Goal: Task Accomplishment & Management: Complete application form

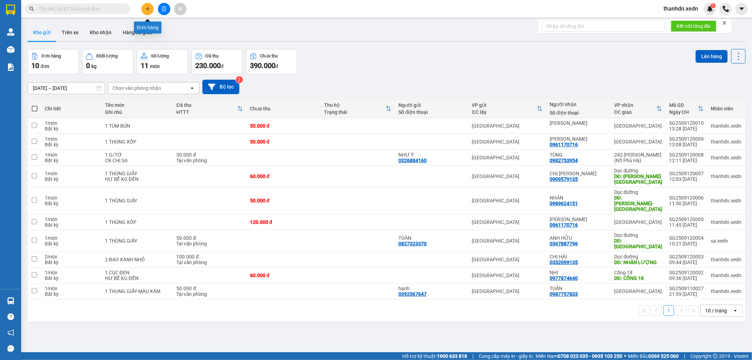
click at [150, 13] on button at bounding box center [147, 9] width 12 height 12
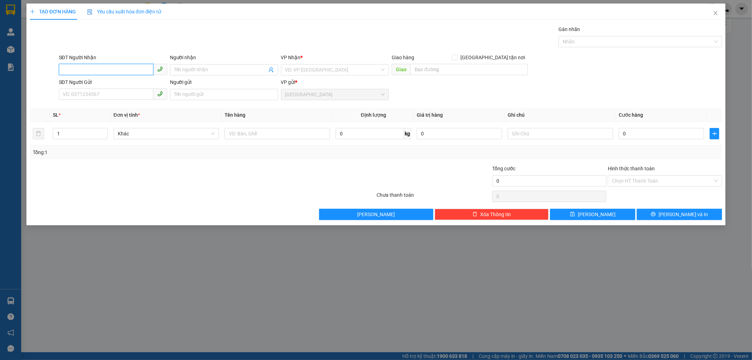
click at [118, 75] on span at bounding box center [113, 69] width 108 height 11
type input "0369122279"
click at [181, 69] on input "Người nhận" at bounding box center [220, 70] width 93 height 8
type input "MƠ"
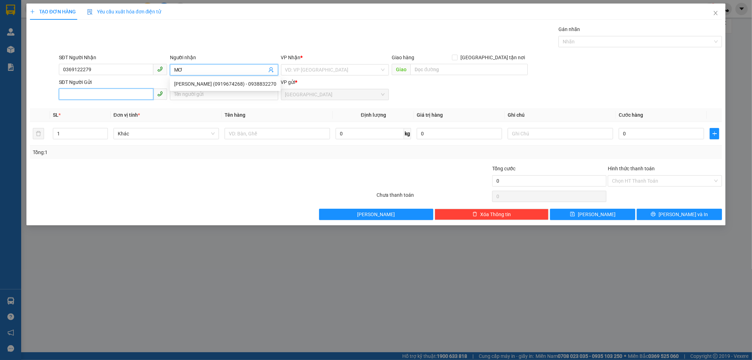
click at [106, 94] on input "SĐT Người Gửi" at bounding box center [106, 93] width 94 height 11
type input "0978822141"
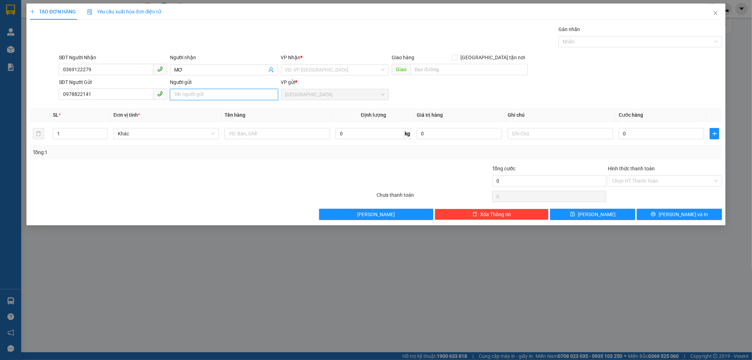
click at [188, 99] on input "Người gửi" at bounding box center [224, 94] width 108 height 11
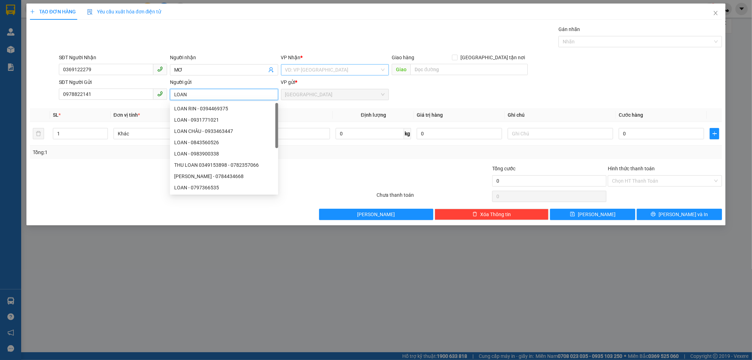
type input "LOAN"
click at [319, 69] on input "search" at bounding box center [332, 70] width 95 height 11
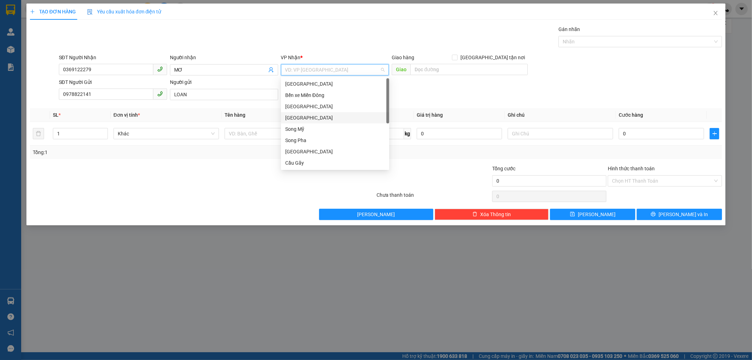
click at [308, 114] on div "[GEOGRAPHIC_DATA]" at bounding box center [335, 118] width 100 height 8
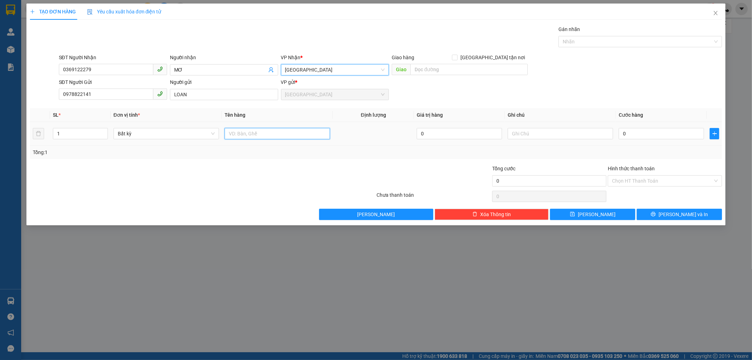
click at [279, 131] on input "text" at bounding box center [277, 133] width 105 height 11
type input "1 BỊCH ĐỒ"
click at [627, 140] on div "0" at bounding box center [661, 134] width 85 height 14
click at [623, 133] on input "0" at bounding box center [661, 133] width 85 height 11
type input "3"
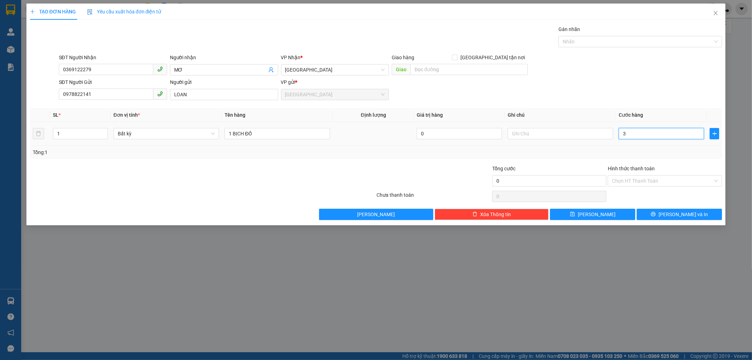
type input "3"
type input "30"
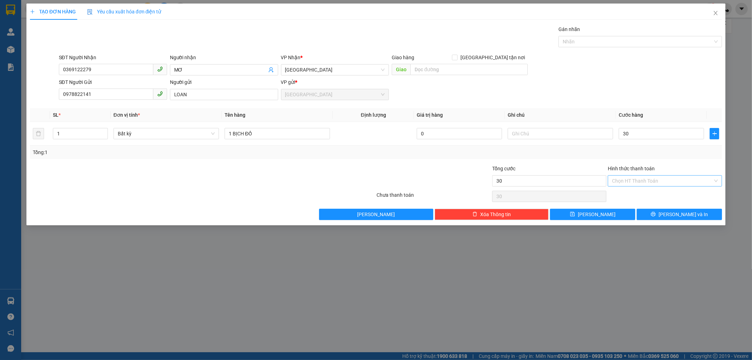
type input "30.000"
click at [644, 177] on input "Hình thức thanh toán" at bounding box center [662, 181] width 101 height 11
click at [641, 194] on div "Tại văn phòng" at bounding box center [665, 195] width 106 height 8
type input "0"
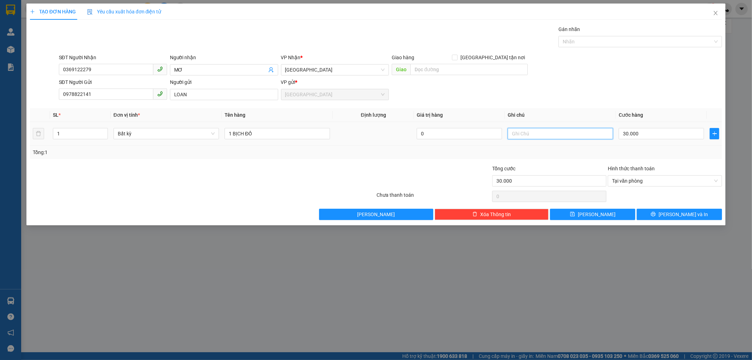
click at [558, 137] on input "text" at bounding box center [560, 133] width 105 height 11
type input "CK CHỊ SA"
click at [653, 214] on button "[PERSON_NAME] và In" at bounding box center [679, 214] width 85 height 11
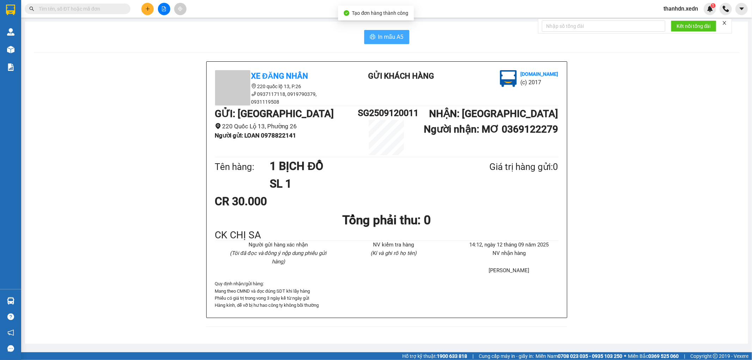
click at [400, 37] on span "In mẫu A5" at bounding box center [390, 36] width 25 height 9
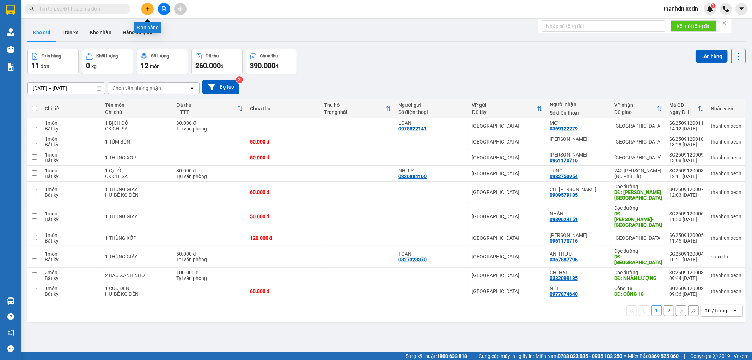
click at [143, 10] on button at bounding box center [147, 9] width 12 height 12
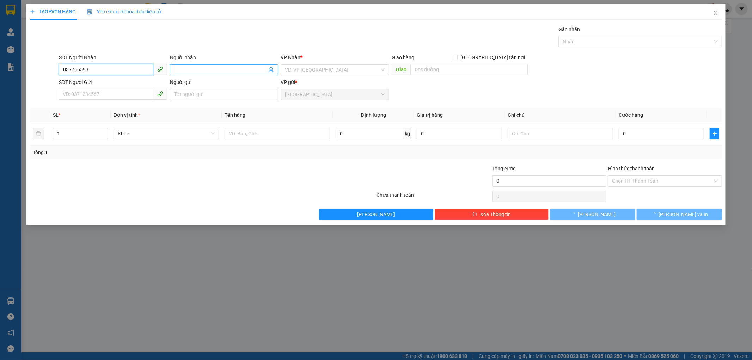
type input "0377665930"
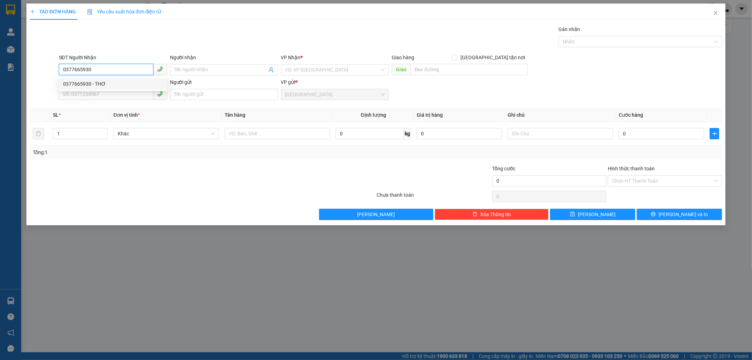
click at [98, 85] on div "0377665930 - THƠ" at bounding box center [113, 84] width 100 height 8
type input "THƠ"
checkbox input "true"
type input "NHÂN LƯỢNG"
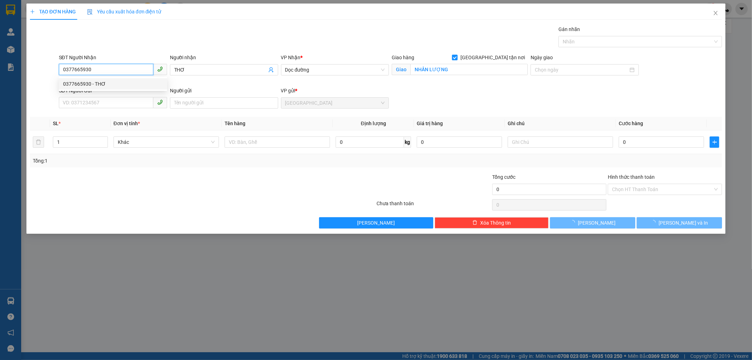
type input "50.000"
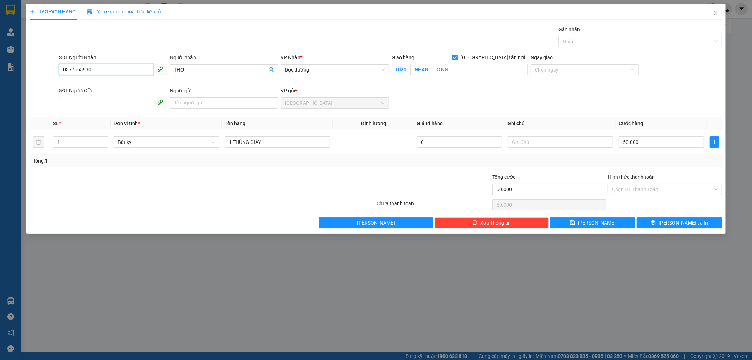
type input "0377665930"
click at [76, 99] on input "SĐT Người Gửi" at bounding box center [106, 102] width 94 height 11
click at [82, 121] on div "0798423344 - BÁO" at bounding box center [113, 116] width 108 height 11
type input "0798423344"
type input "BÁO"
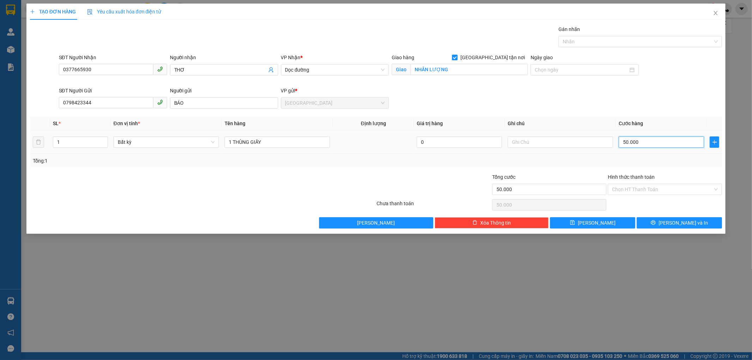
click at [637, 142] on input "50.000" at bounding box center [661, 141] width 85 height 11
type input "1"
type input "10"
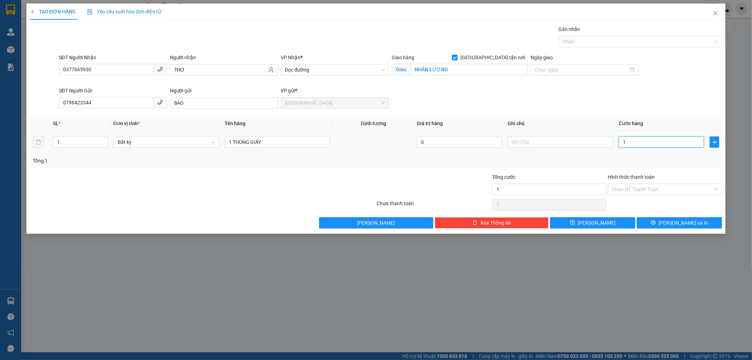
type input "10"
type input "100"
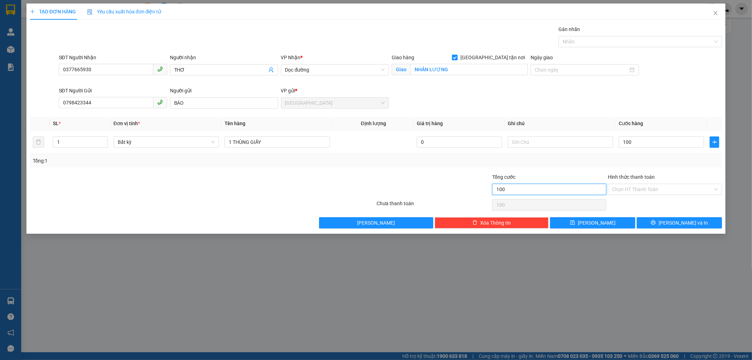
type input "100.000"
click at [533, 191] on input "100.000" at bounding box center [549, 189] width 114 height 11
click at [631, 143] on input "100.000" at bounding box center [661, 141] width 85 height 11
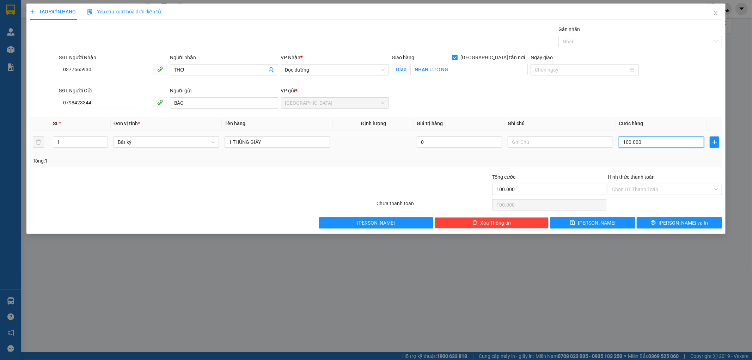
type input "7"
type input "70"
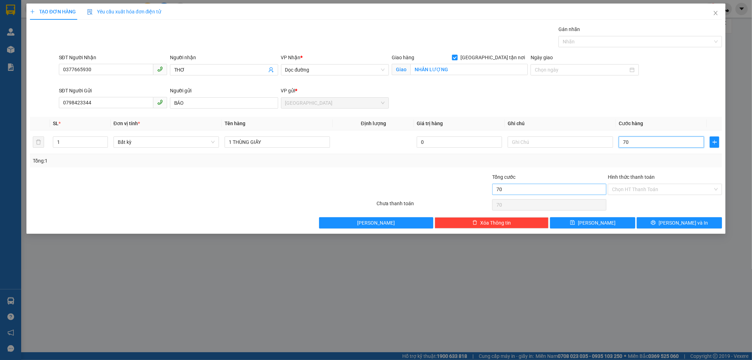
type input "70"
type input "70.000"
click at [542, 186] on input "70.000" at bounding box center [549, 189] width 114 height 11
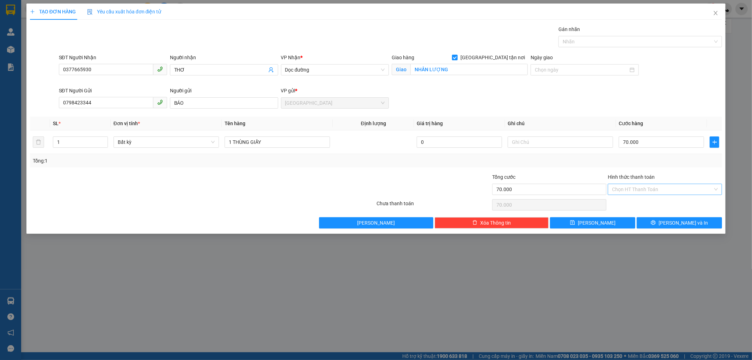
click at [620, 191] on input "Hình thức thanh toán" at bounding box center [662, 189] width 101 height 11
drag, startPoint x: 622, startPoint y: 200, endPoint x: 643, endPoint y: 224, distance: 32.0
click at [622, 201] on div "Tại văn phòng" at bounding box center [665, 204] width 106 height 8
type input "0"
click at [654, 230] on div "TẠO ĐƠN HÀNG Yêu cầu xuất hóa đơn điện tử Transit Pickup Surcharge Ids Transit …" at bounding box center [375, 119] width 699 height 230
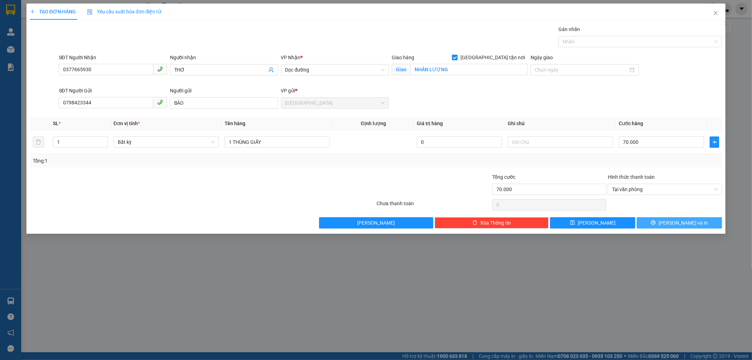
click at [664, 224] on button "[PERSON_NAME] và In" at bounding box center [679, 222] width 85 height 11
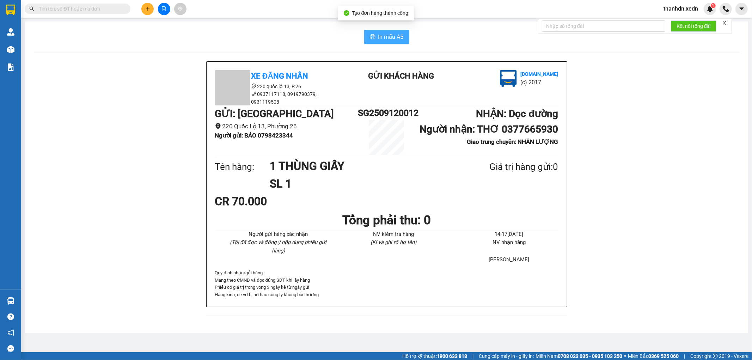
click at [397, 43] on button "In mẫu A5" at bounding box center [386, 37] width 45 height 14
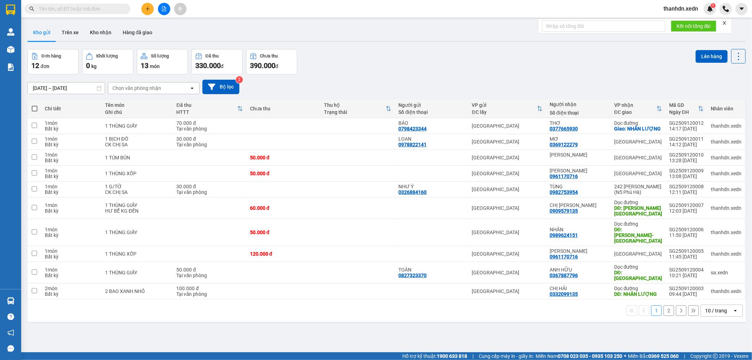
click at [150, 7] on button at bounding box center [147, 9] width 12 height 12
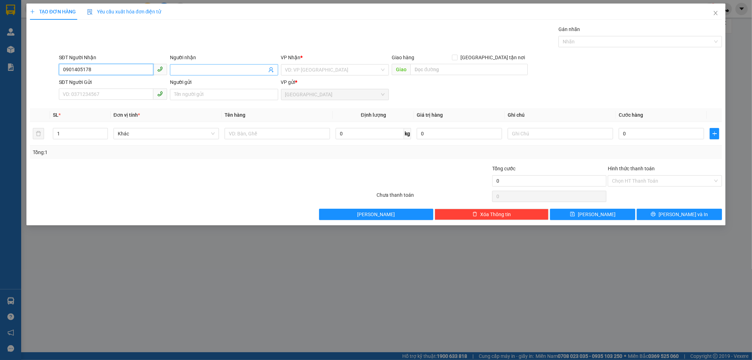
type input "0901405178"
click at [201, 69] on input "Người nhận" at bounding box center [220, 70] width 93 height 8
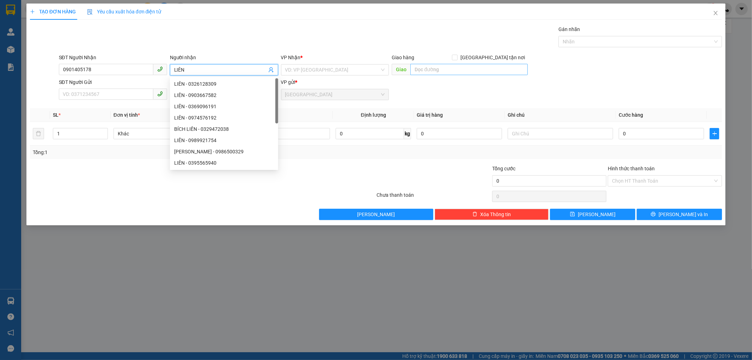
type input "LIÊN"
click at [424, 69] on input "text" at bounding box center [468, 69] width 117 height 11
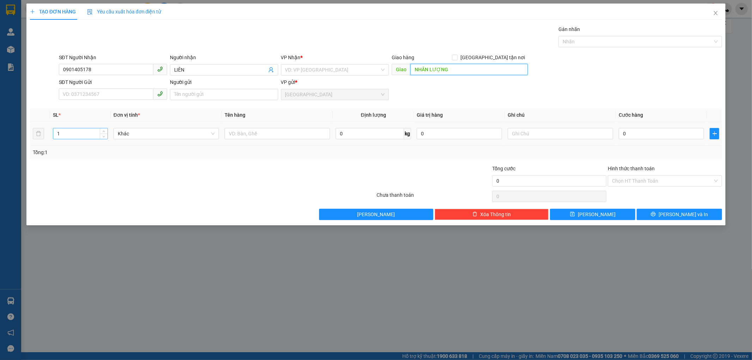
type input "NHÂN LƯỢNG"
click at [66, 136] on input "1" at bounding box center [80, 133] width 54 height 11
type input "2"
click at [252, 136] on input "text" at bounding box center [277, 133] width 105 height 11
type input "2 THÙNG GIẤY"
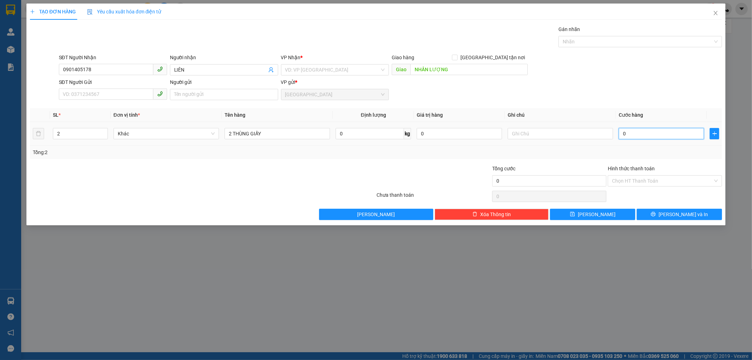
click at [619, 136] on input "0" at bounding box center [661, 133] width 85 height 11
type input "1"
type input "12"
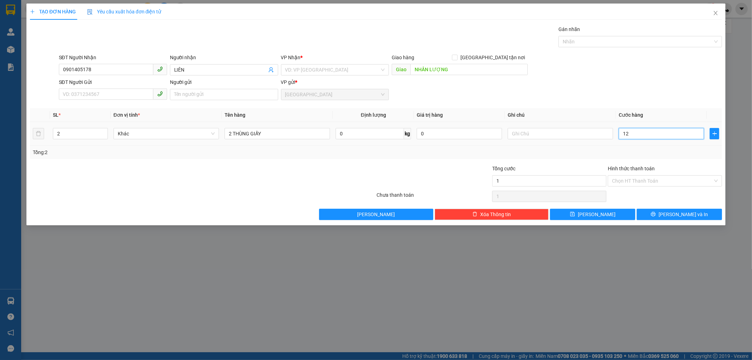
type input "12"
type input "120"
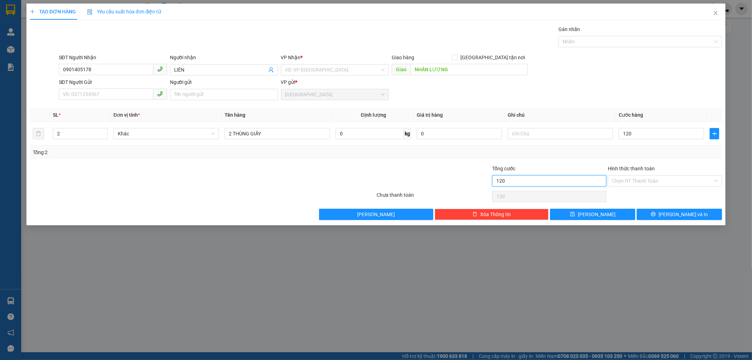
type input "120.000"
click at [576, 178] on input "120.000" at bounding box center [549, 180] width 114 height 11
click at [637, 178] on input "Hình thức thanh toán" at bounding box center [662, 181] width 101 height 11
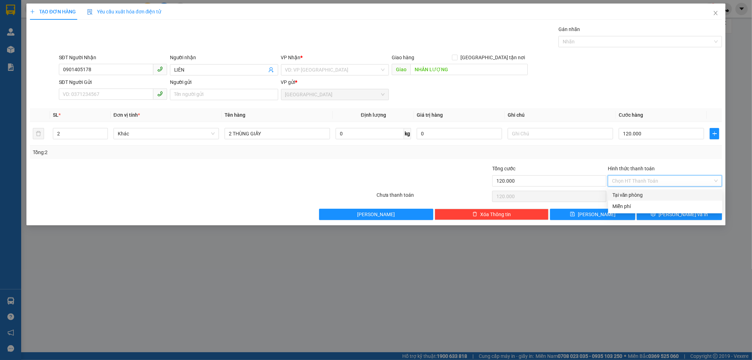
click at [637, 195] on div "Tại văn phòng" at bounding box center [665, 195] width 106 height 8
type input "0"
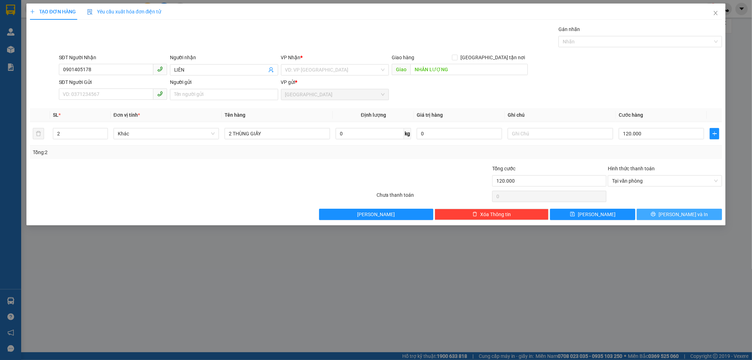
click at [661, 216] on button "[PERSON_NAME] và In" at bounding box center [679, 214] width 85 height 11
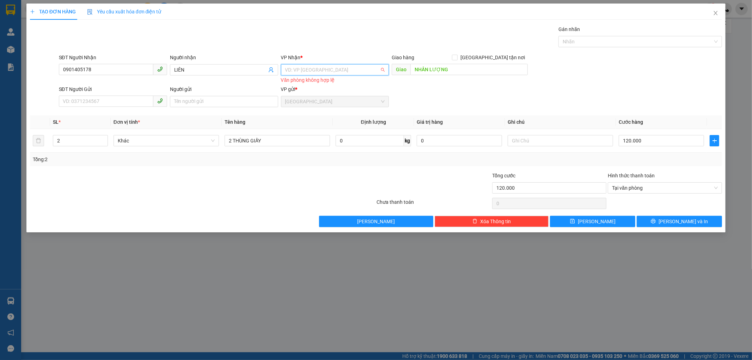
click at [323, 70] on input "search" at bounding box center [332, 70] width 95 height 11
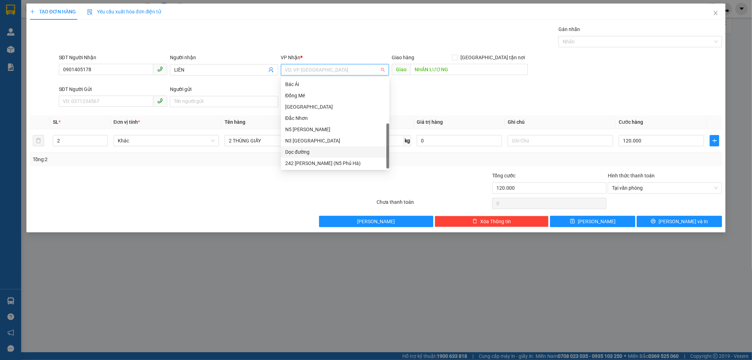
click at [297, 152] on div "Dọc đường" at bounding box center [335, 152] width 100 height 8
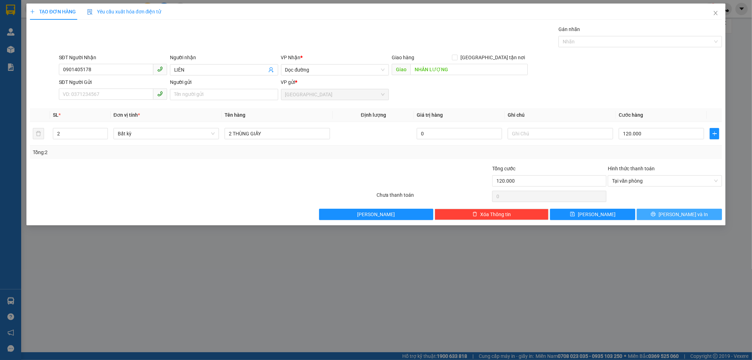
click at [665, 216] on button "[PERSON_NAME] và In" at bounding box center [679, 214] width 85 height 11
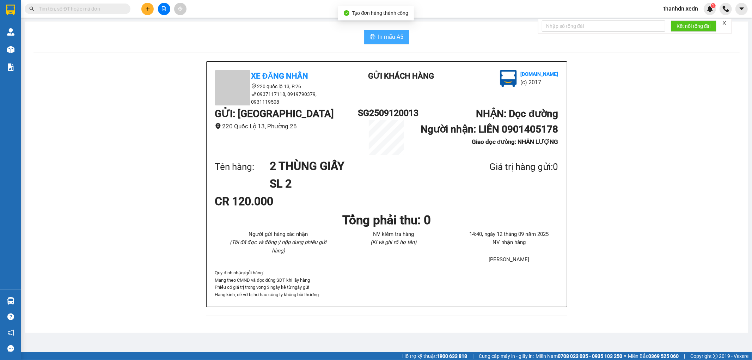
click at [390, 43] on button "In mẫu A5" at bounding box center [386, 37] width 45 height 14
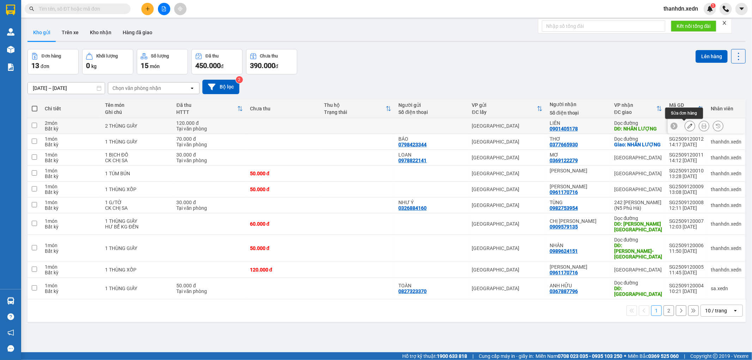
click at [687, 125] on icon at bounding box center [689, 125] width 5 height 5
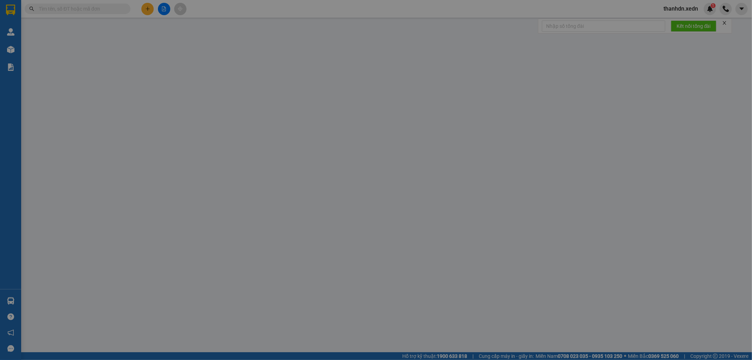
type input "0901405178"
type input "LIÊN"
type input "NHÂN LƯỢNG"
type input "120.000"
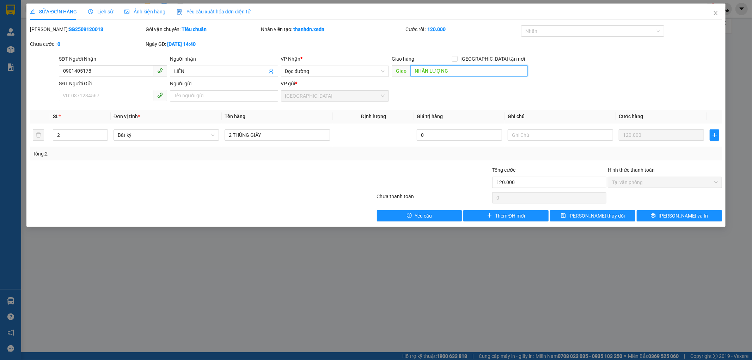
click at [459, 71] on input "NHÂN LƯỢNG" at bounding box center [468, 70] width 117 height 11
type input "CX PHÚ [PERSON_NAME]"
click at [657, 217] on button "[PERSON_NAME] và In" at bounding box center [679, 215] width 85 height 11
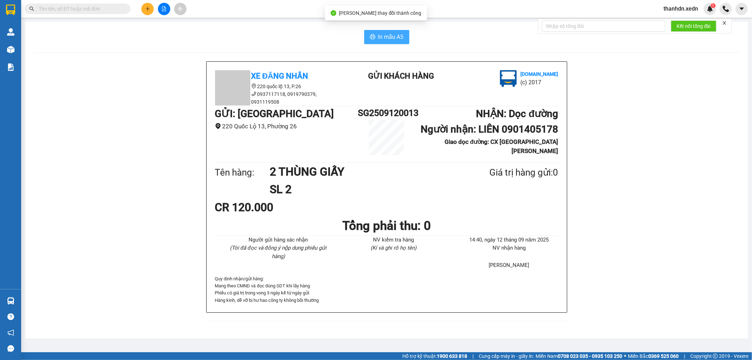
click at [396, 43] on button "In mẫu A5" at bounding box center [386, 37] width 45 height 14
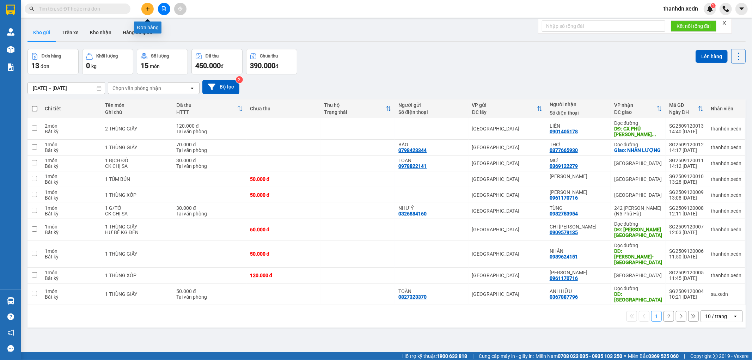
click at [145, 12] on button at bounding box center [147, 9] width 12 height 12
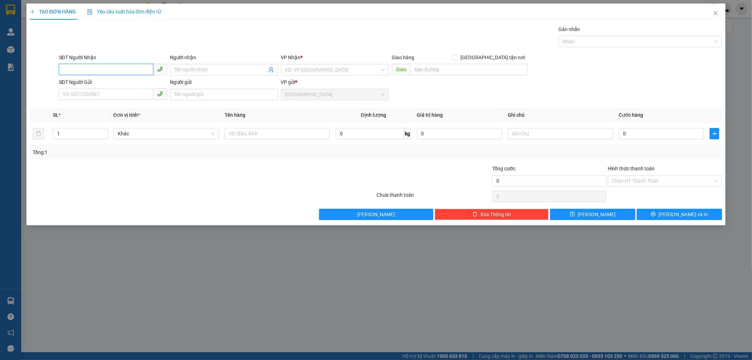
click at [125, 66] on input "SĐT Người Nhận" at bounding box center [106, 69] width 94 height 11
click at [102, 106] on div "0971426199 - HÒA" at bounding box center [113, 107] width 100 height 8
type input "0971426199"
type input "HÒA"
type input "[PERSON_NAME] - [GEOGRAPHIC_DATA]"
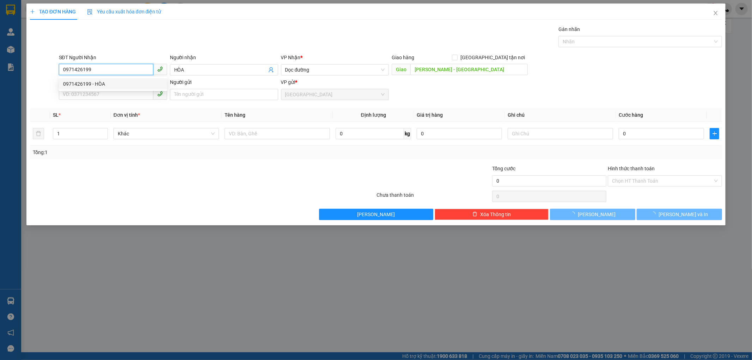
type input "120.000"
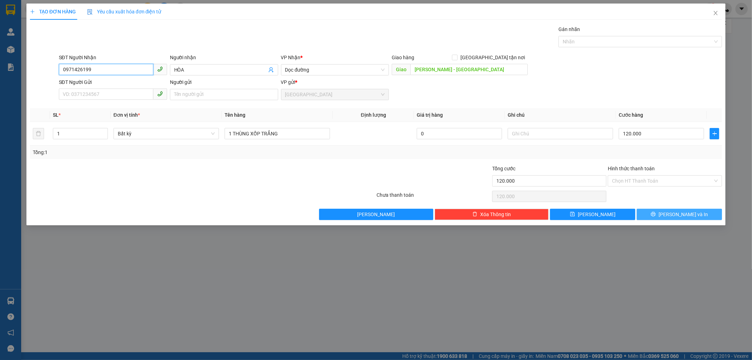
type input "0971426199"
click at [656, 214] on icon "printer" at bounding box center [653, 214] width 5 height 5
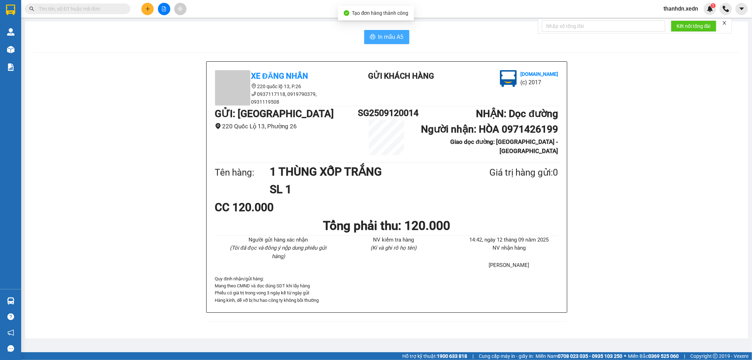
click at [403, 39] on span "In mẫu A5" at bounding box center [390, 36] width 25 height 9
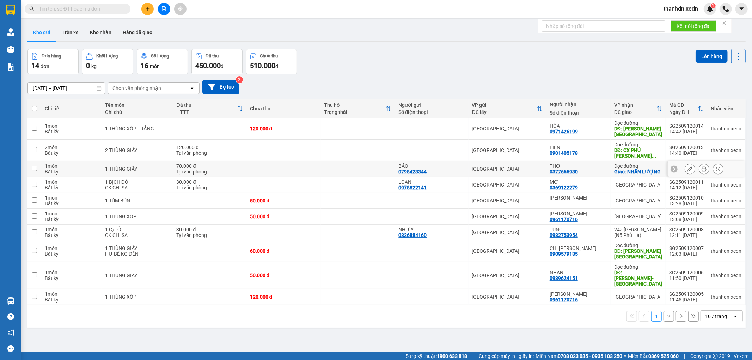
scroll to position [32, 0]
